Goal: Information Seeking & Learning: Learn about a topic

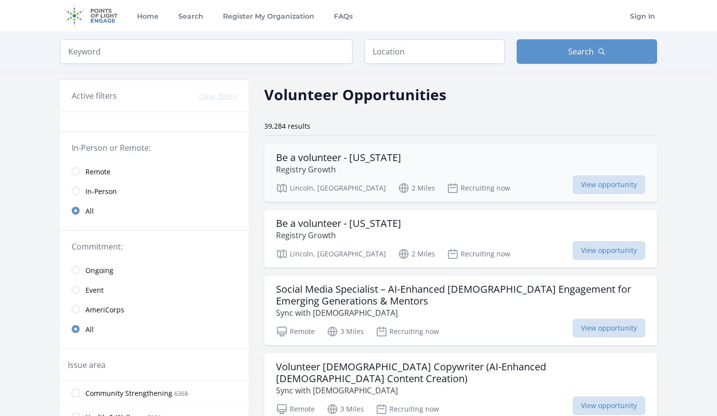
click at [326, 162] on h3 "Be a volunteer - [US_STATE]" at bounding box center [338, 158] width 125 height 12
click at [70, 168] on link "Remote" at bounding box center [154, 172] width 189 height 20
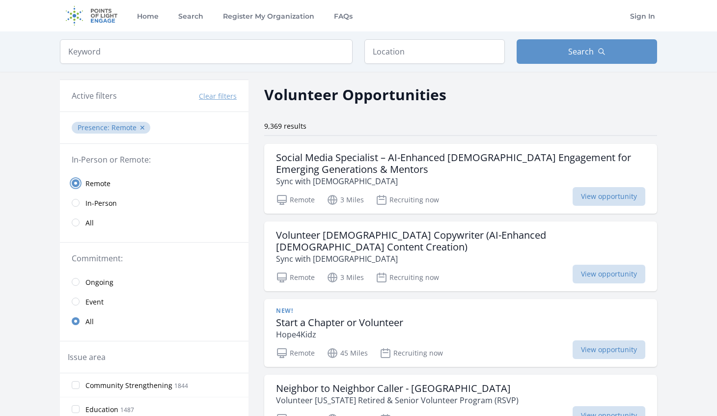
click at [76, 185] on input "radio" at bounding box center [76, 183] width 8 height 8
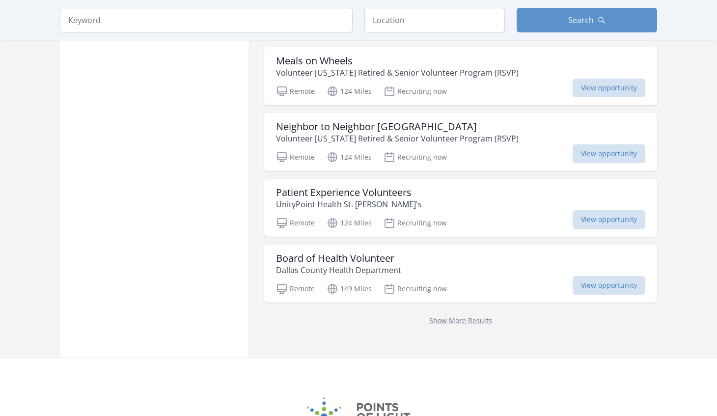
scroll to position [1199, 0]
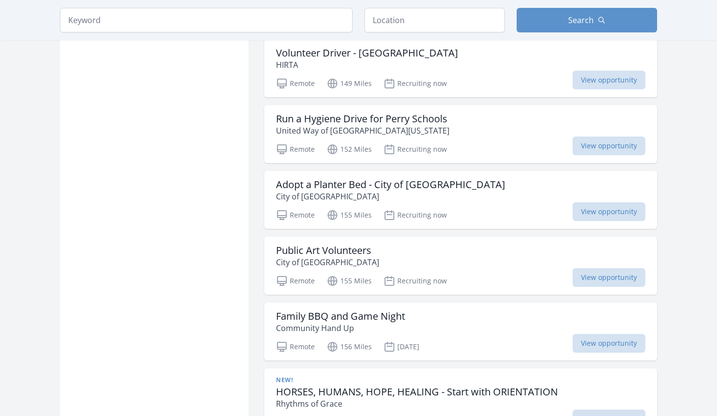
scroll to position [1471, 0]
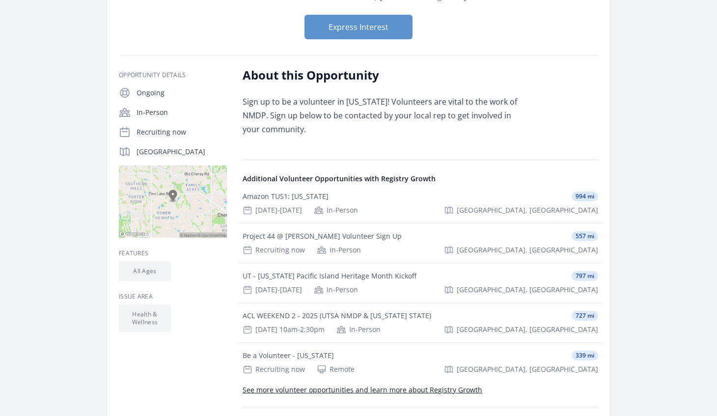
scroll to position [143, 0]
